Goal: Check status: Check status

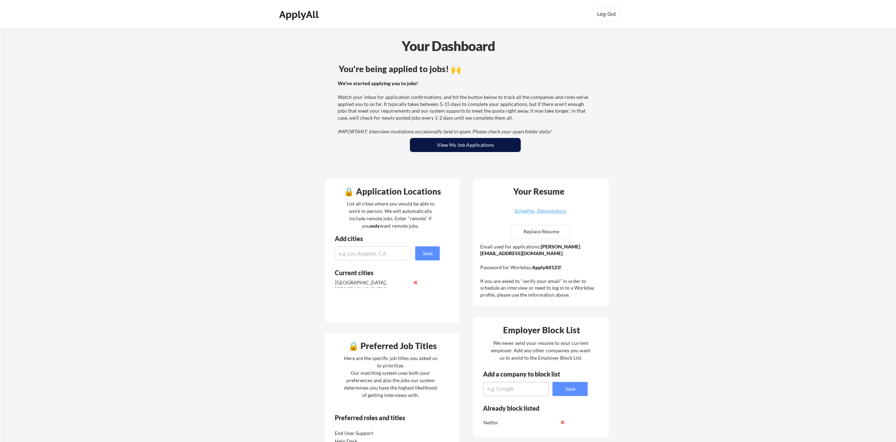
click at [465, 143] on button "View My Job Applications" at bounding box center [465, 145] width 111 height 14
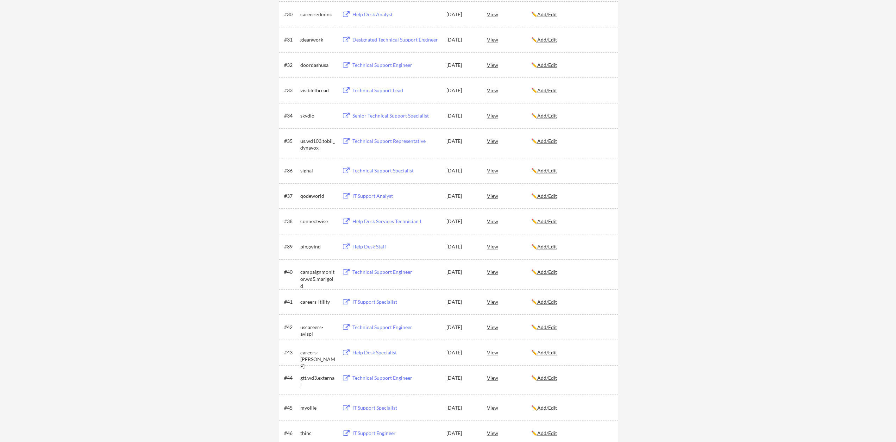
click at [493, 221] on div "View" at bounding box center [509, 221] width 44 height 13
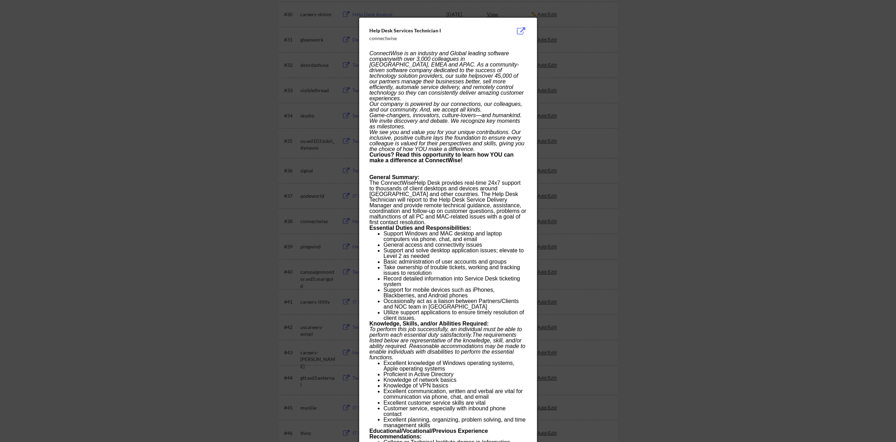
click at [212, 166] on div at bounding box center [448, 221] width 896 height 442
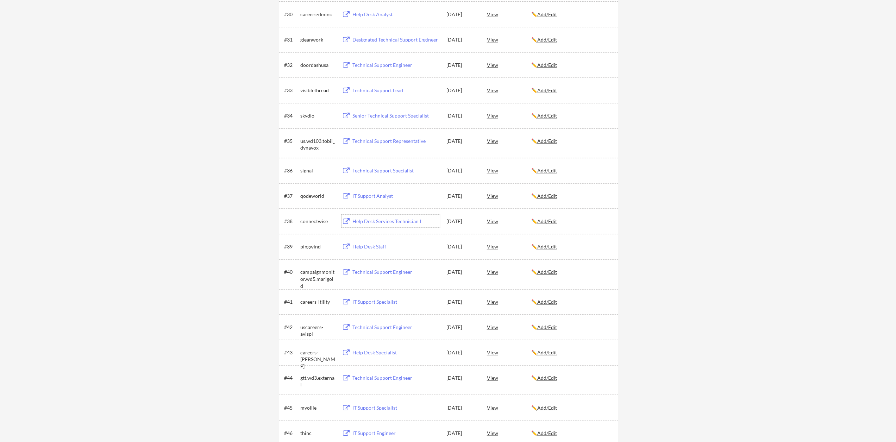
drag, startPoint x: 365, startPoint y: 220, endPoint x: 228, endPoint y: 211, distance: 136.9
click at [228, 211] on div "← Back to Dashboard My Applications 70 applications sent Applied (70) More Jobs…" at bounding box center [448, 120] width 896 height 2070
click at [392, 222] on div "Help Desk Services Technician I" at bounding box center [395, 221] width 87 height 7
click at [490, 220] on div "View" at bounding box center [509, 221] width 44 height 13
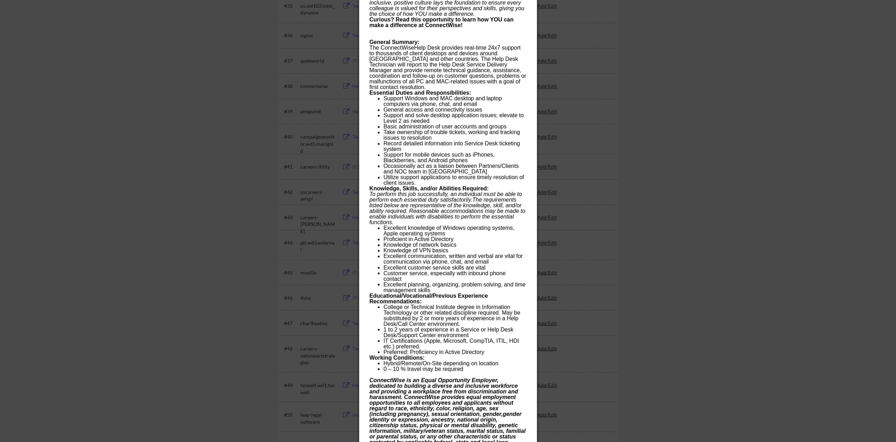
scroll to position [1084, 0]
